Goal: Communication & Community: Share content

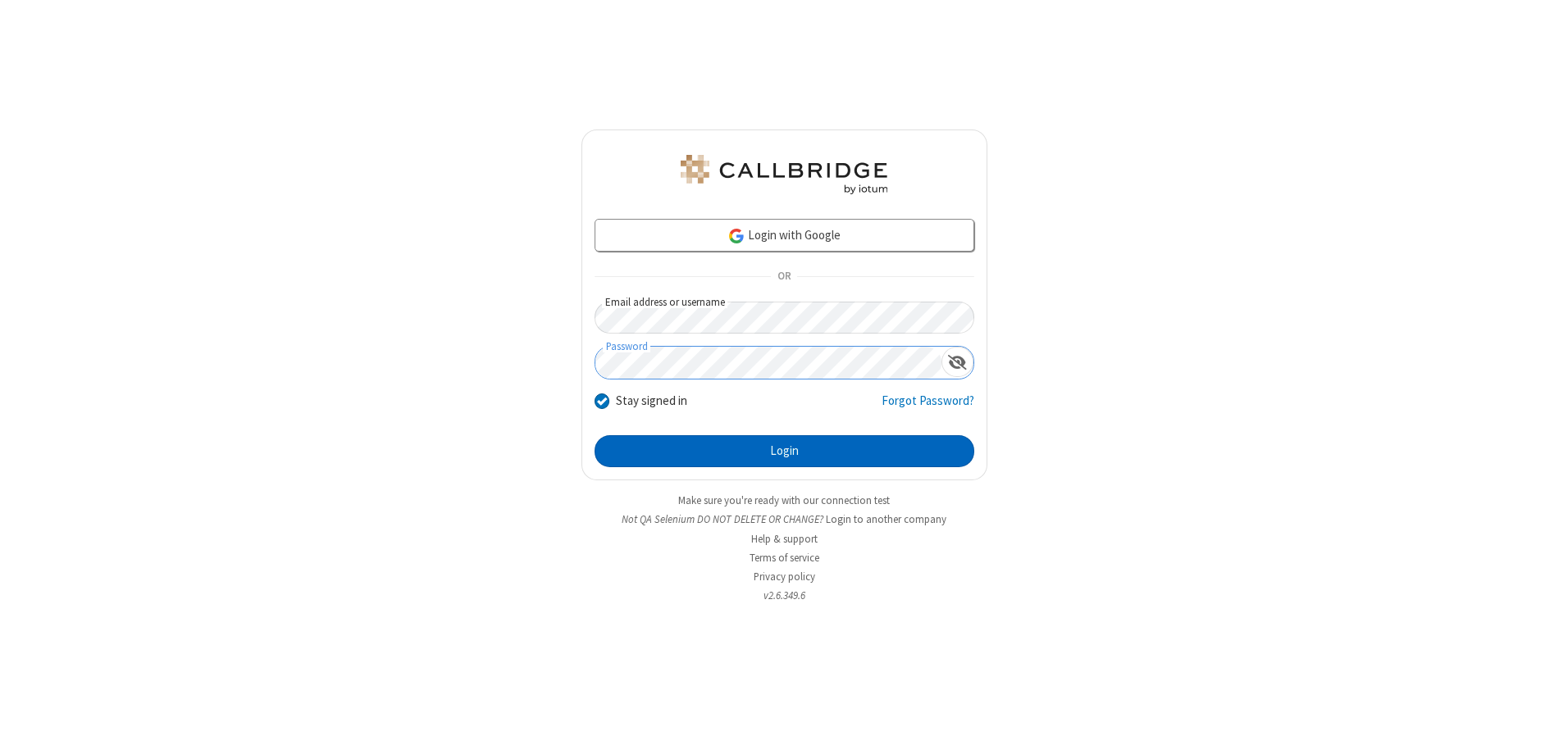
click at [784, 451] on button "Login" at bounding box center [784, 451] width 380 height 33
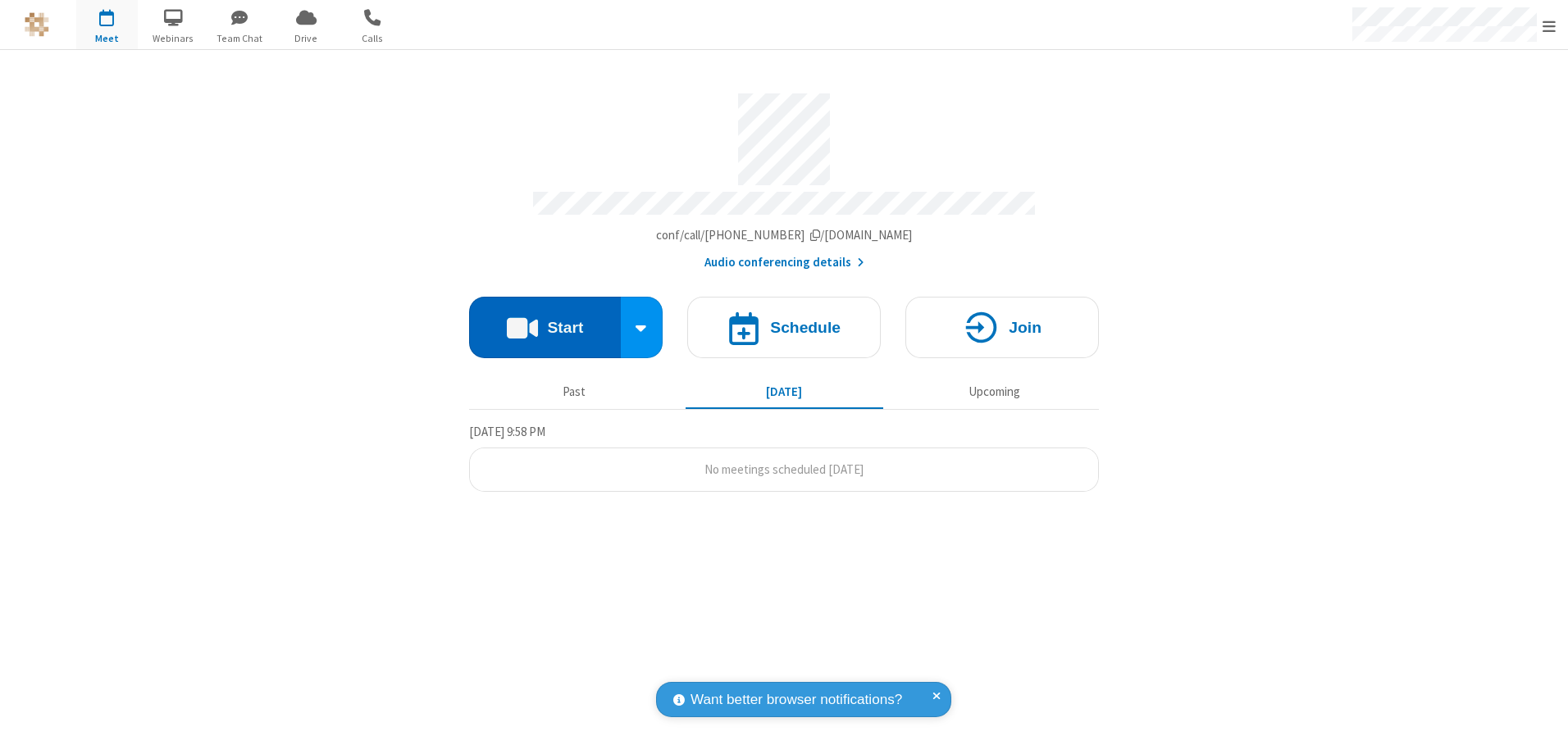
click at [544, 321] on button "Start" at bounding box center [544, 327] width 152 height 61
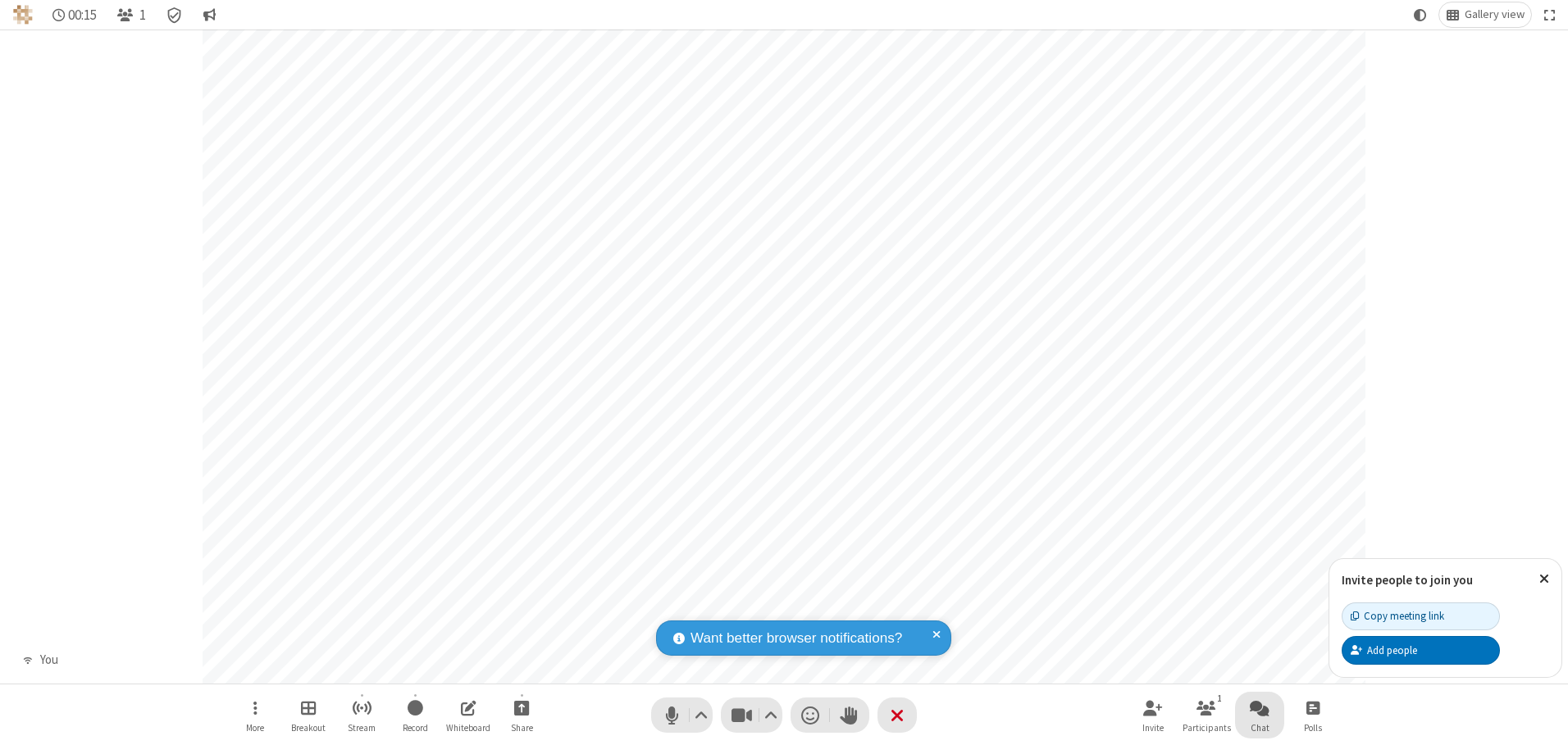
click at [1259, 707] on span "Open chat" at bounding box center [1259, 707] width 19 height 20
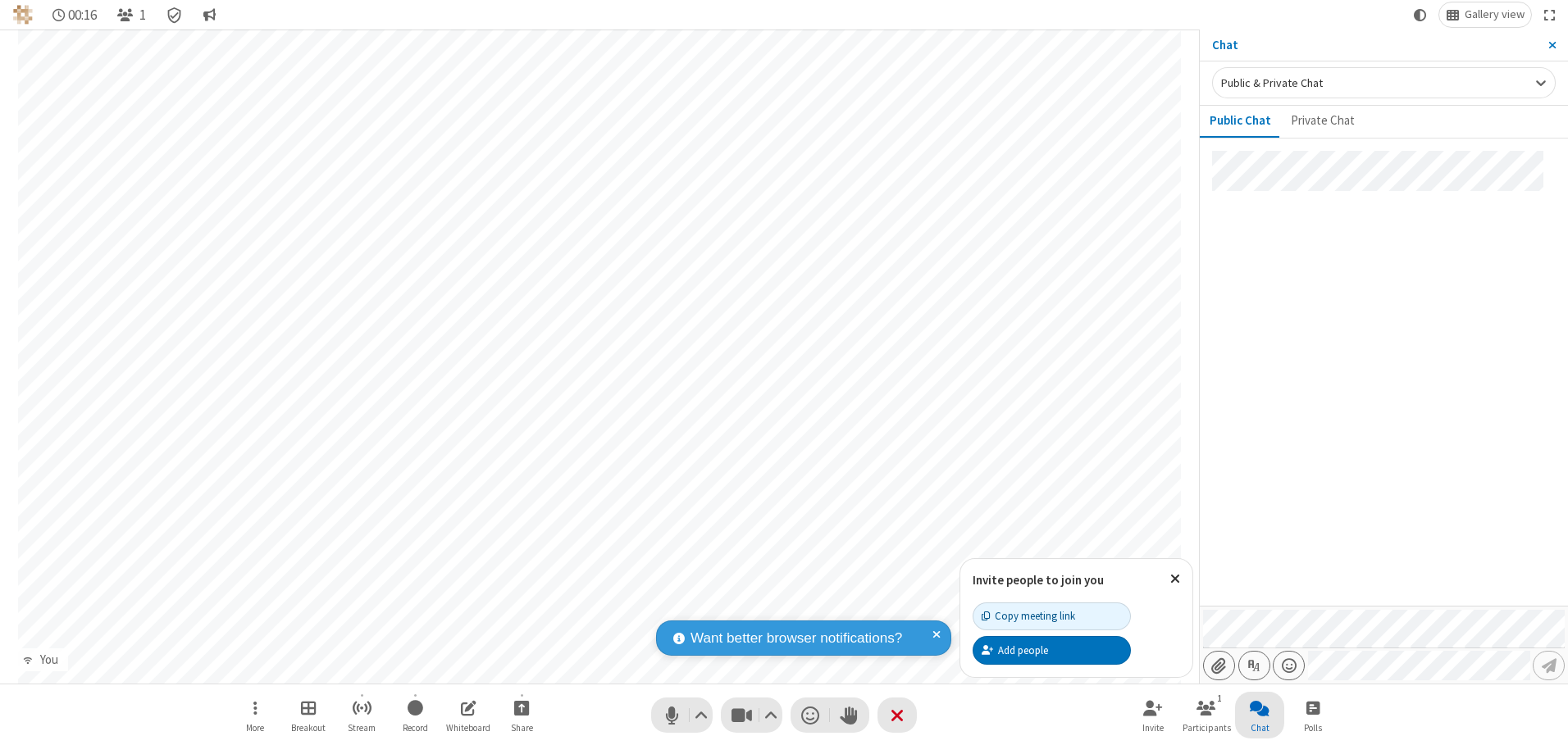
type input "C:\fakepath\doc_test.docx"
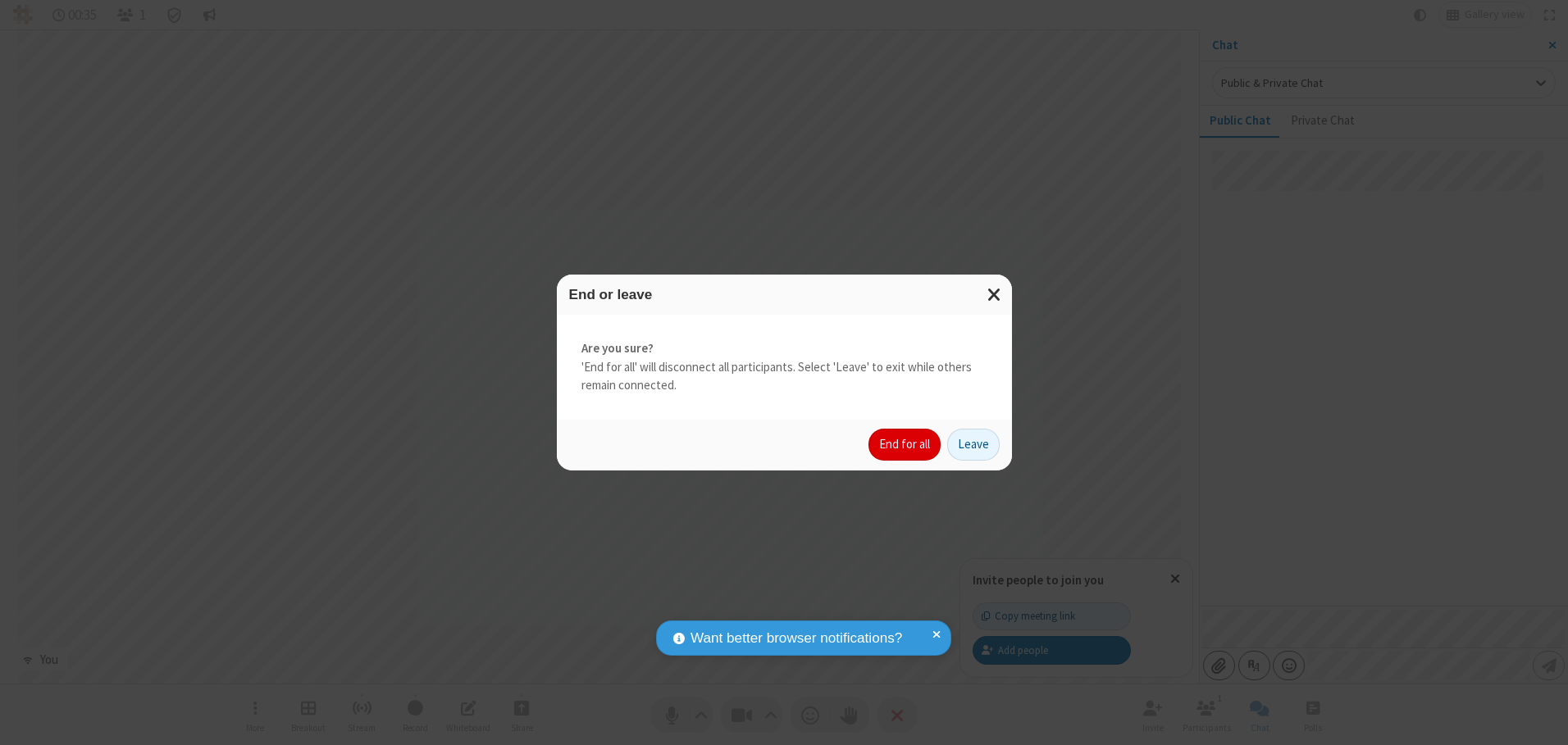
click at [906, 444] on button "End for all" at bounding box center [905, 445] width 72 height 33
